Goal: Browse casually

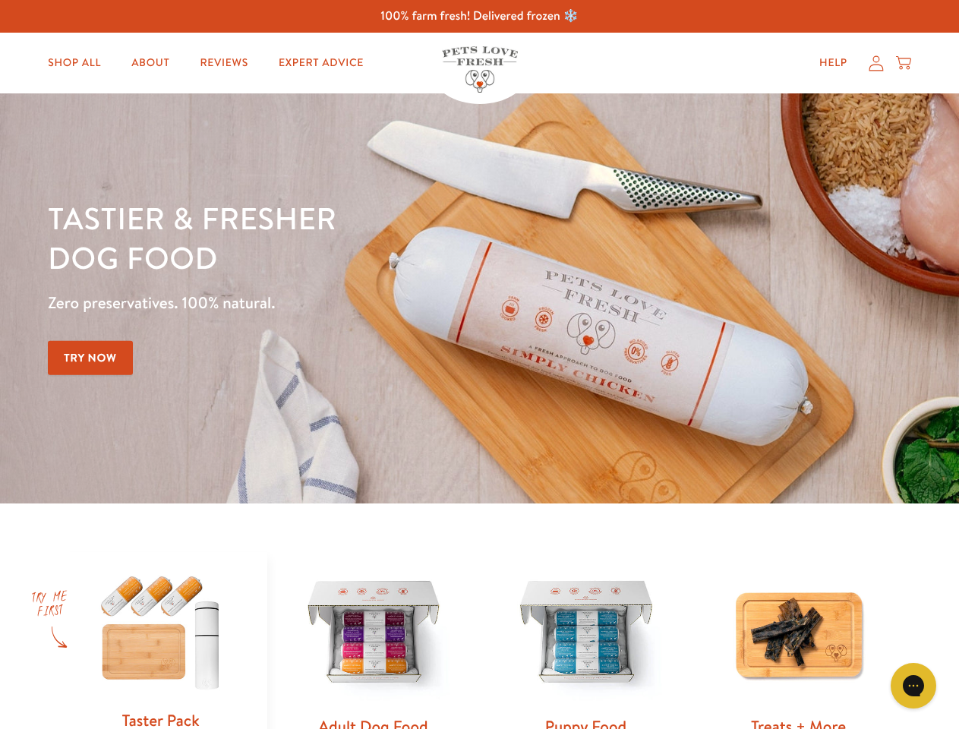
click at [479, 364] on div "Tastier & fresher dog food Zero preservatives. 100% natural. Try Now" at bounding box center [335, 298] width 575 height 200
click at [913, 686] on icon "Gorgias live chat" at bounding box center [913, 685] width 14 height 14
